Goal: Check status: Check status

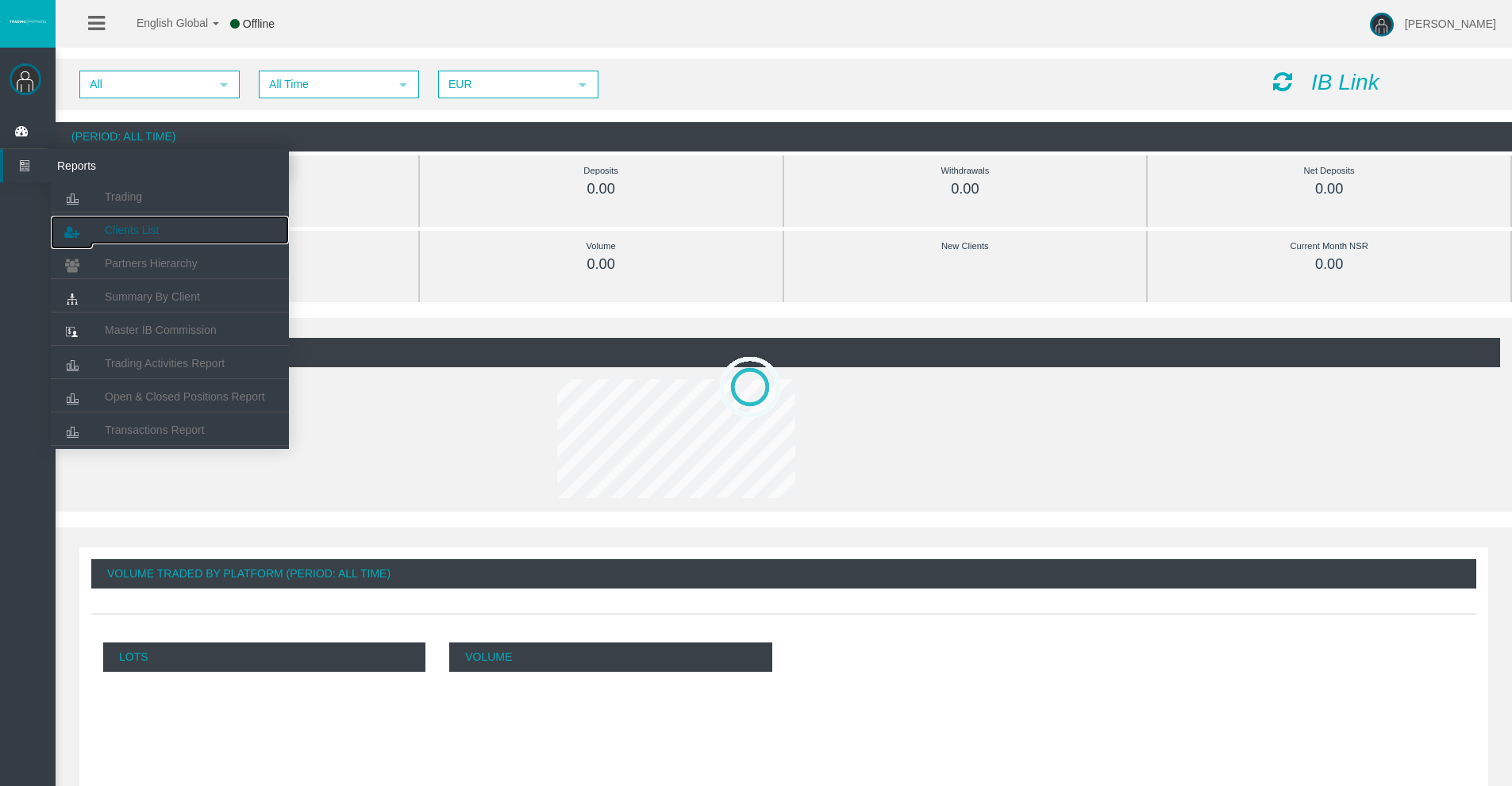
click at [130, 225] on span "Clients List" at bounding box center [132, 229] width 54 height 12
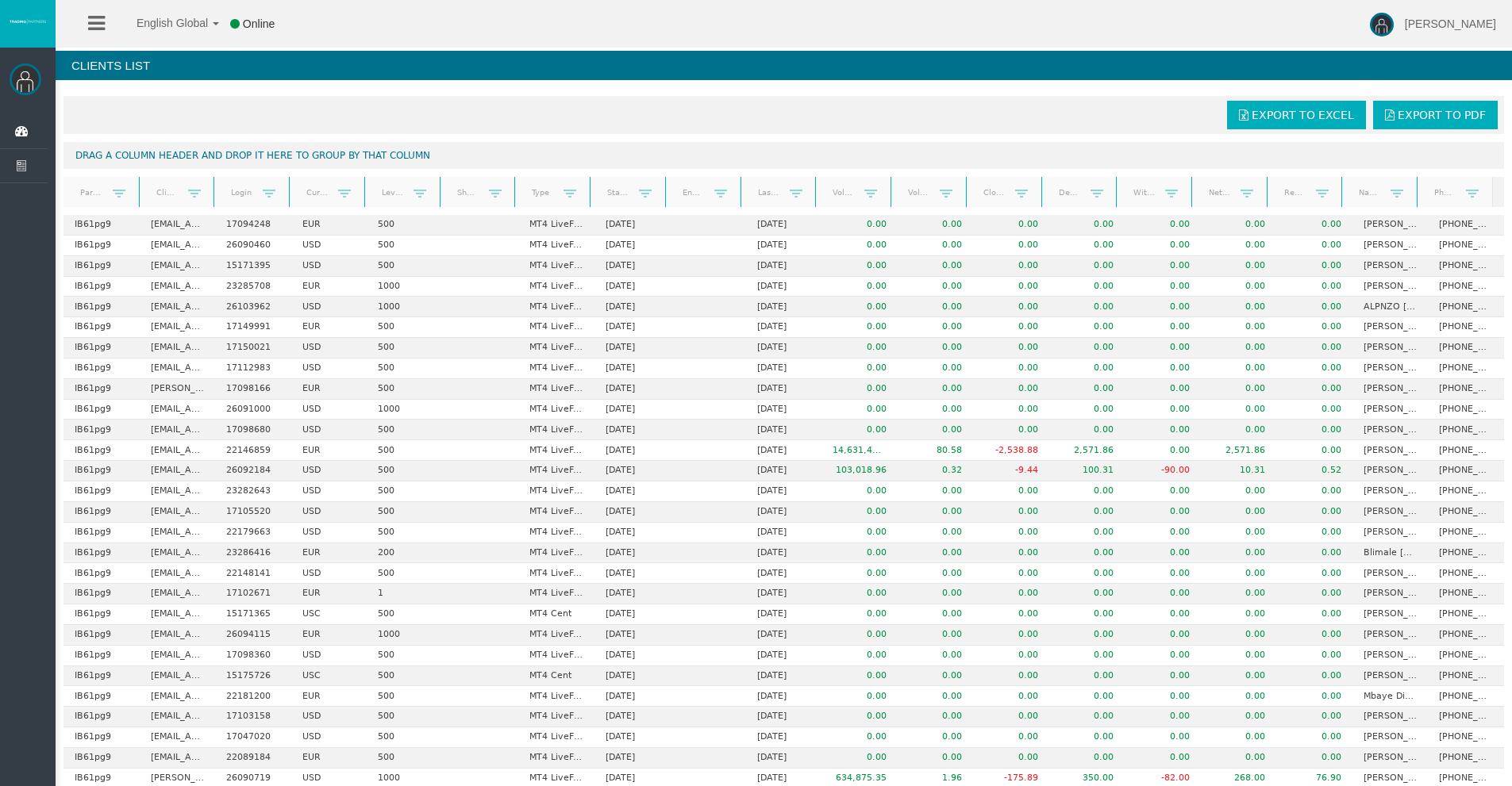
click at [605, 188] on link "Start Date" at bounding box center [618, 192] width 42 height 21
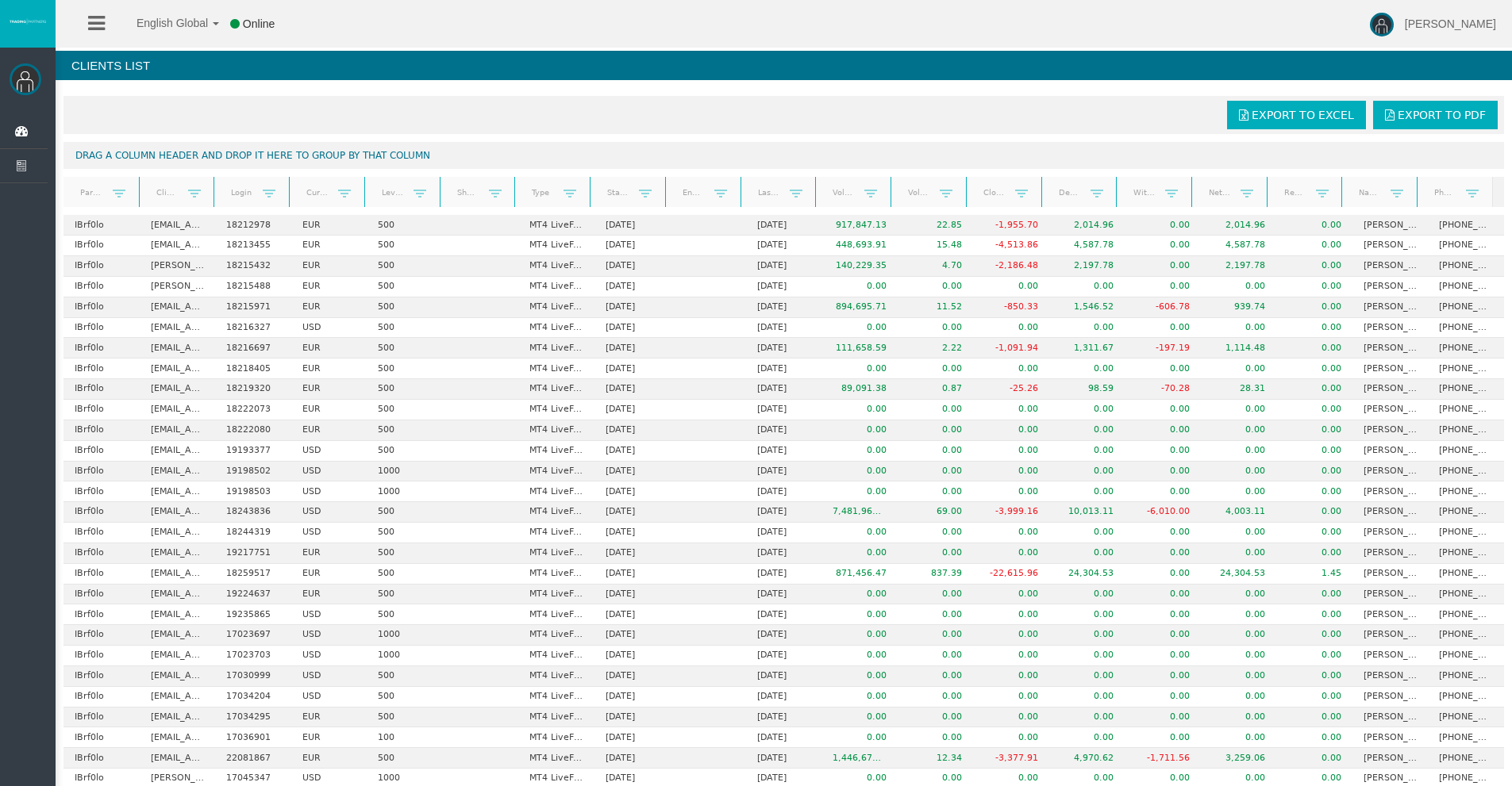
click at [605, 188] on link "Start Date" at bounding box center [618, 192] width 42 height 22
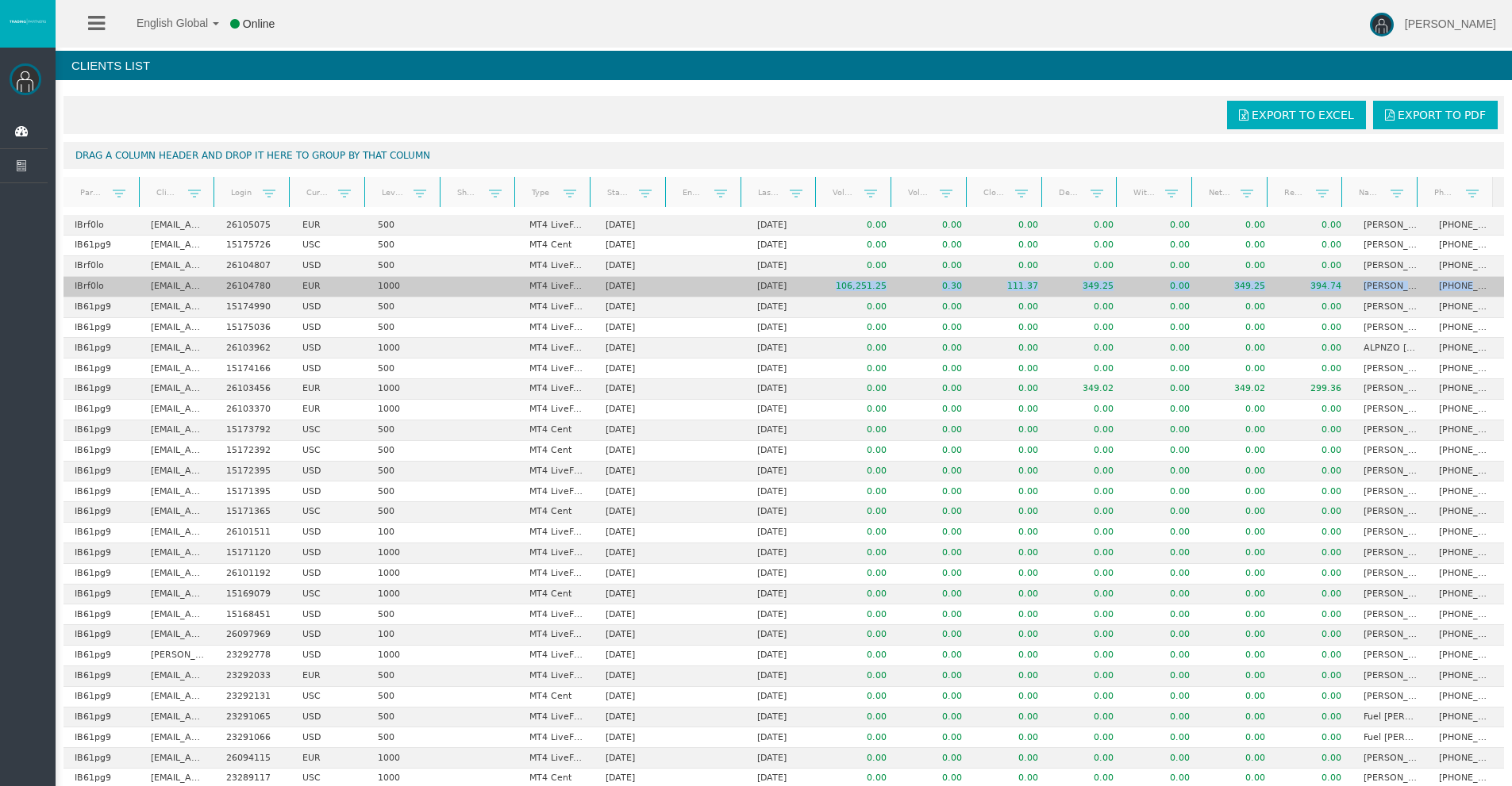
drag, startPoint x: 828, startPoint y: 283, endPoint x: 1466, endPoint y: 288, distance: 638.0
click at [1466, 288] on tr "IBrf0lo [EMAIL_ADDRESS][DOMAIN_NAME] 26104780 EUR 1000 MT4 LiveFixedSpreadAccou…" at bounding box center [783, 287] width 1441 height 21
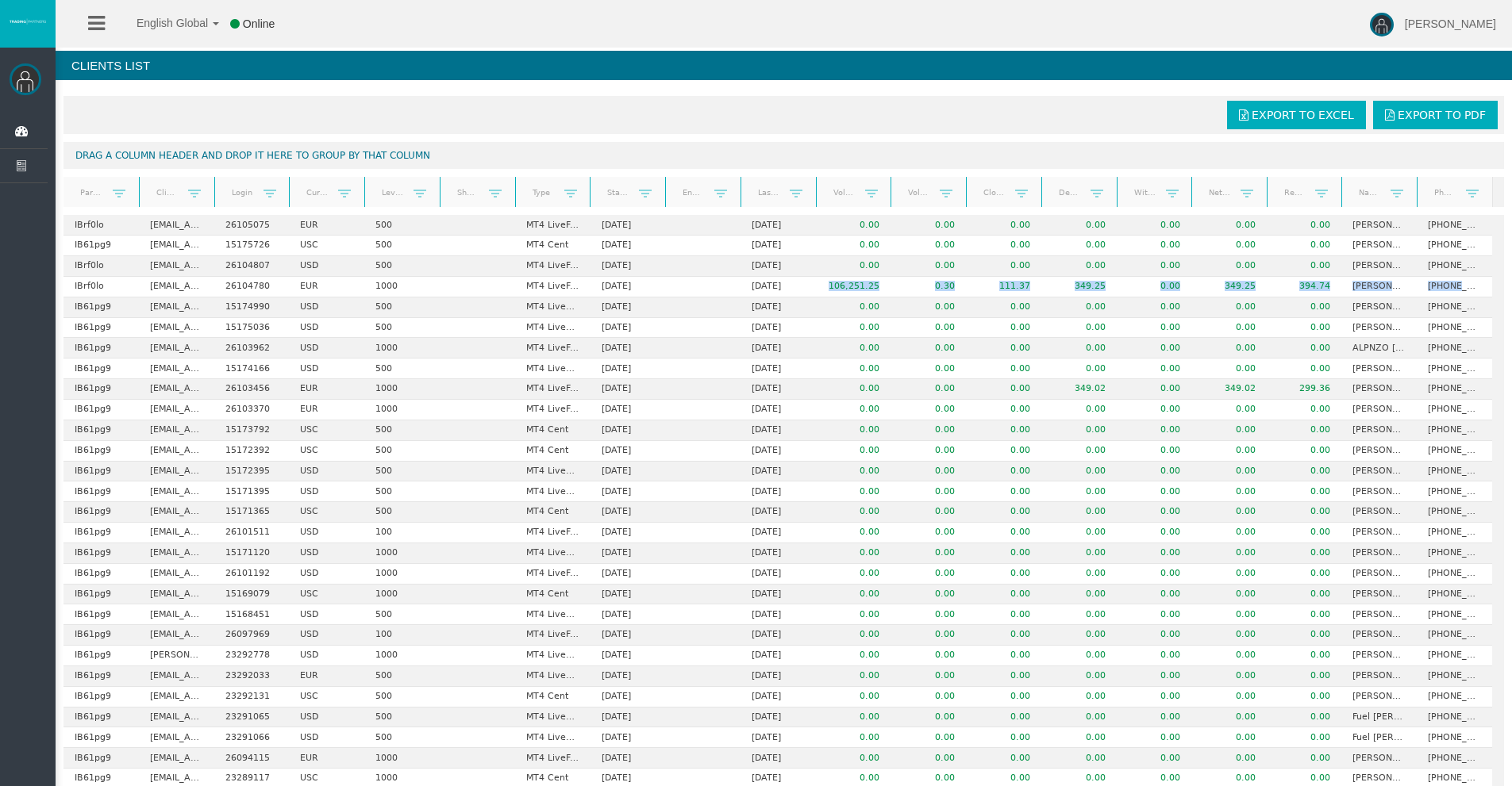
click at [1335, 195] on div "Partner code Client Login Currency Leverage Short Code Type Start Date End Date…" at bounding box center [778, 191] width 1430 height 30
